Goal: Transaction & Acquisition: Purchase product/service

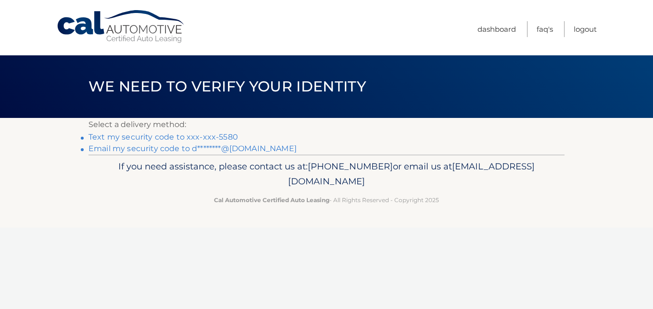
click at [210, 138] on link "Text my security code to xxx-xxx-5580" at bounding box center [162, 136] width 149 height 9
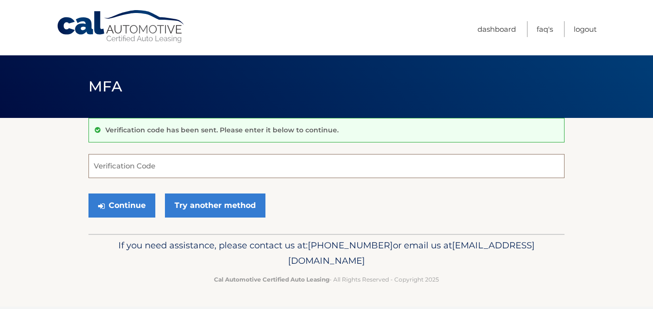
click at [99, 172] on input "Verification Code" at bounding box center [326, 166] width 476 height 24
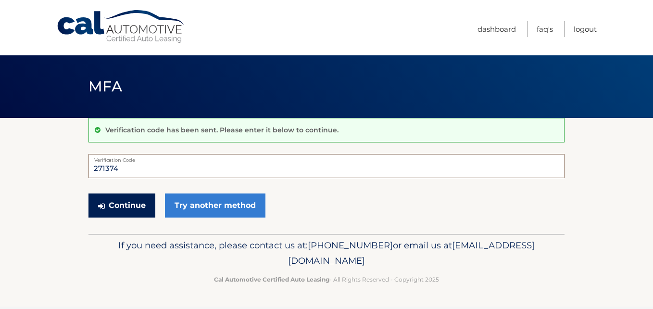
type input "271374"
click at [127, 204] on button "Continue" at bounding box center [121, 205] width 67 height 24
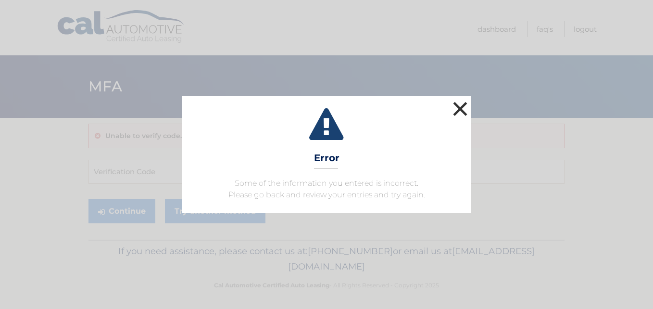
click at [467, 111] on button "×" at bounding box center [459, 108] width 19 height 19
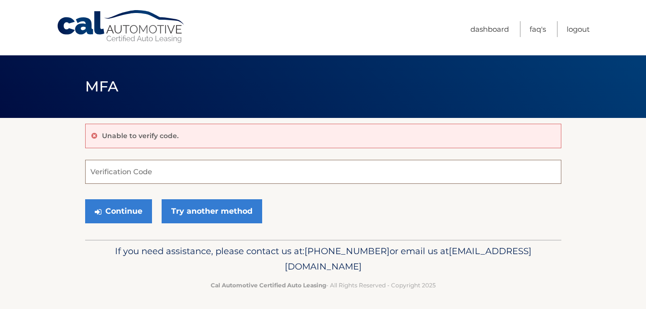
click at [260, 169] on input "Verification Code" at bounding box center [323, 172] width 476 height 24
type input "609952"
click at [85, 199] on button "Continue" at bounding box center [118, 211] width 67 height 24
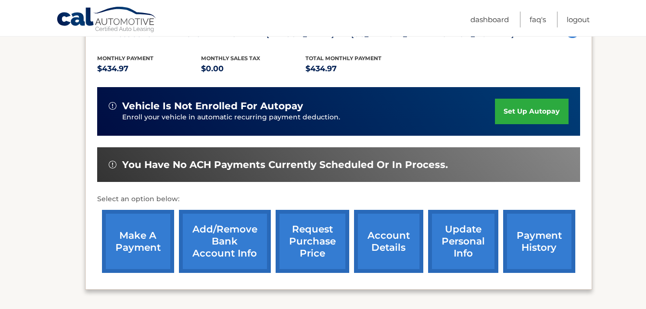
scroll to position [192, 0]
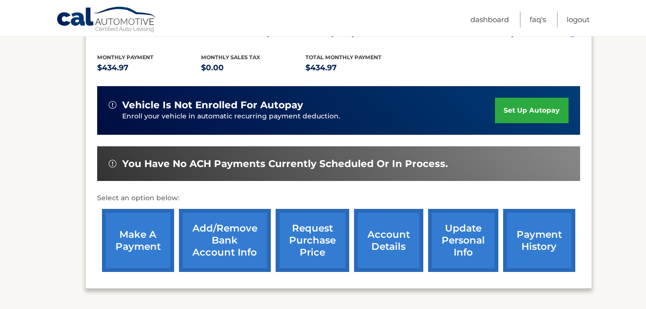
click at [132, 233] on link "make a payment" at bounding box center [138, 240] width 72 height 63
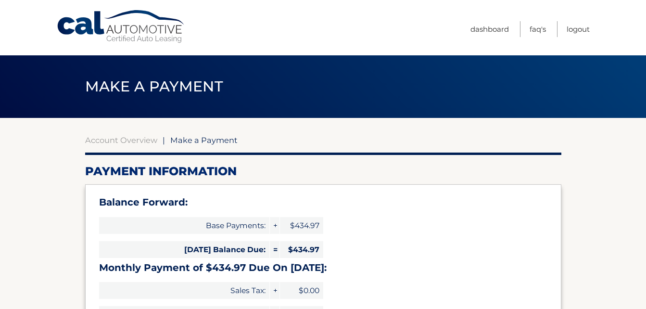
select select "YmI1NzkyNmEtY2QxNS00OWVhLWJkNTYtMmViNmY5NzBhMzQ1"
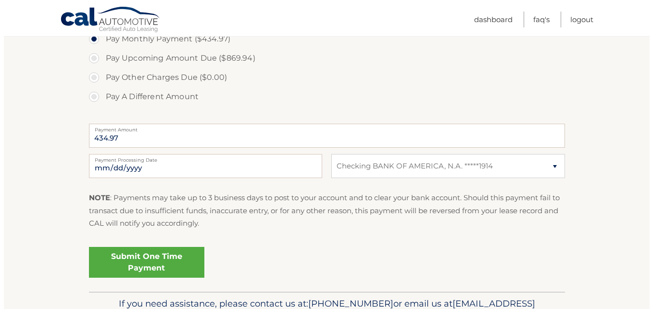
scroll to position [365, 0]
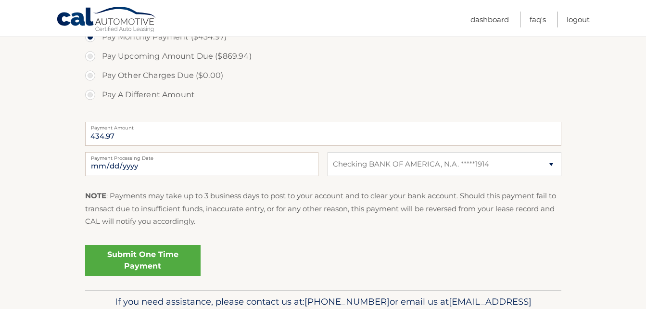
click at [151, 255] on link "Submit One Time Payment" at bounding box center [142, 260] width 115 height 31
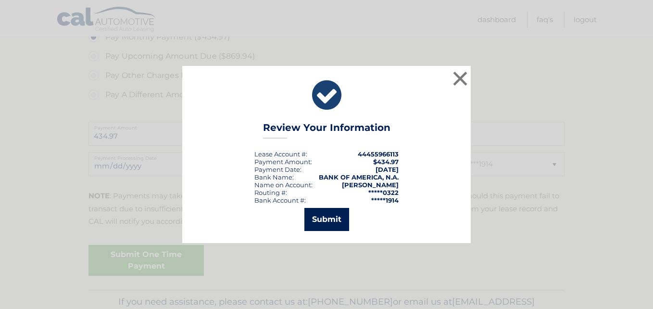
click at [329, 222] on button "Submit" at bounding box center [326, 219] width 45 height 23
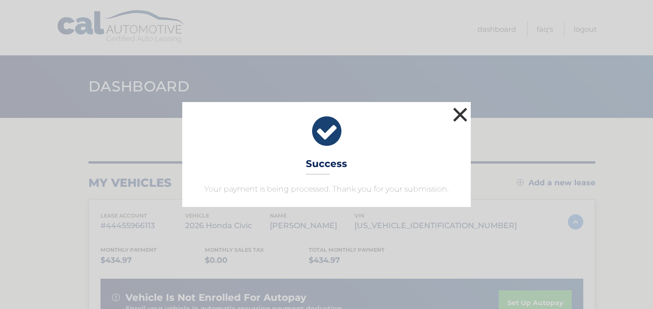
click at [460, 114] on button "×" at bounding box center [459, 114] width 19 height 19
